Goal: Contribute content

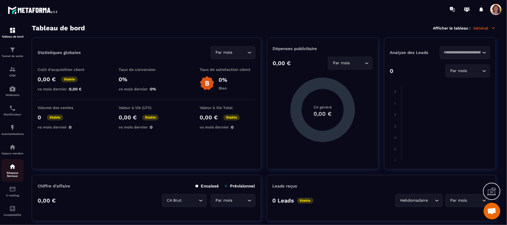
scroll to position [935, 0]
click at [14, 151] on img at bounding box center [12, 147] width 7 height 7
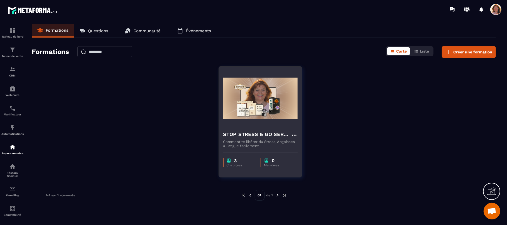
click at [282, 130] on div "STOP STRESS & GO SERENITY © Comment te libérer du Stress, Angoisses & Fatigue f…" at bounding box center [260, 137] width 83 height 22
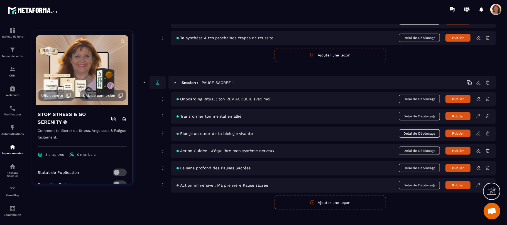
scroll to position [244, 0]
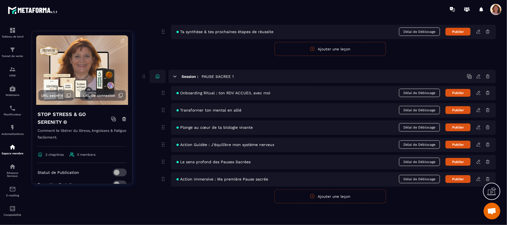
click at [478, 128] on icon at bounding box center [478, 127] width 5 height 5
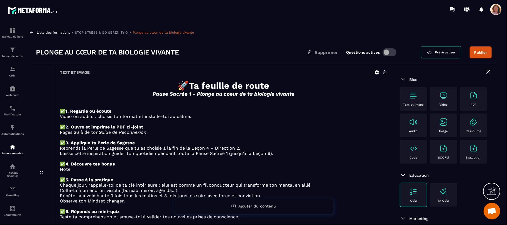
click at [463, 107] on div "PDF" at bounding box center [474, 98] width 22 height 15
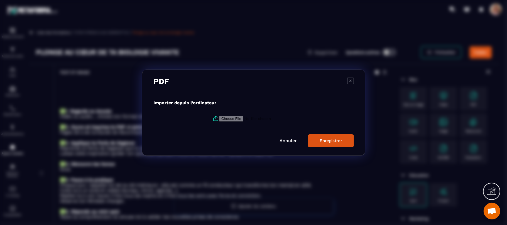
click at [244, 118] on input "Modal window" at bounding box center [257, 119] width 76 height 6
type input "**********"
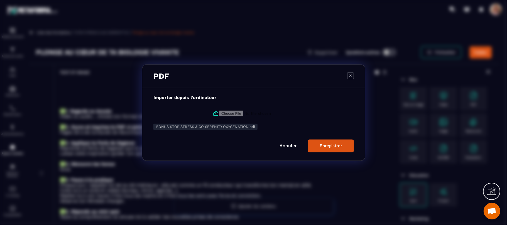
click at [331, 148] on div "Enregistrer" at bounding box center [331, 145] width 23 height 5
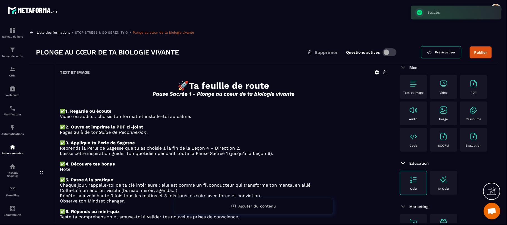
scroll to position [65, 0]
click at [363, 132] on p "Pages 26 à de ton Guide de Reconnexion ." at bounding box center [224, 132] width 328 height 5
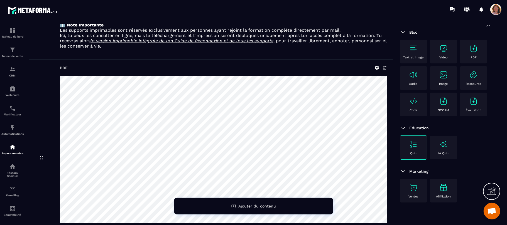
scroll to position [0, 0]
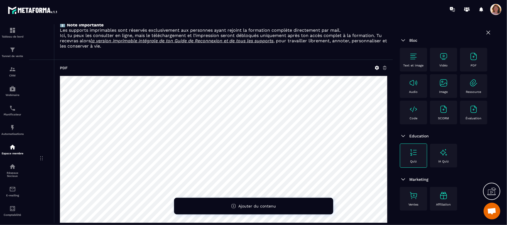
click at [359, 70] on div "PDF" at bounding box center [224, 67] width 328 height 5
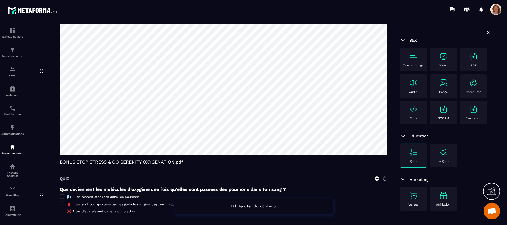
scroll to position [313, 0]
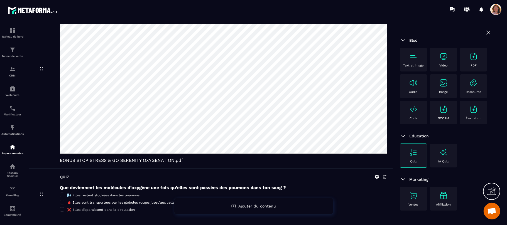
click at [357, 188] on div "Quiz Que deviennent les molécules d’oxygène une fois qu’elles sont passées des …" at bounding box center [223, 194] width 339 height 51
click at [485, 182] on div "Bloc Text et image Vidéo PDF Audio Image Ressource Code SCORM Évaluation Educat…" at bounding box center [446, 125] width 106 height 201
